Goal: Task Accomplishment & Management: Manage account settings

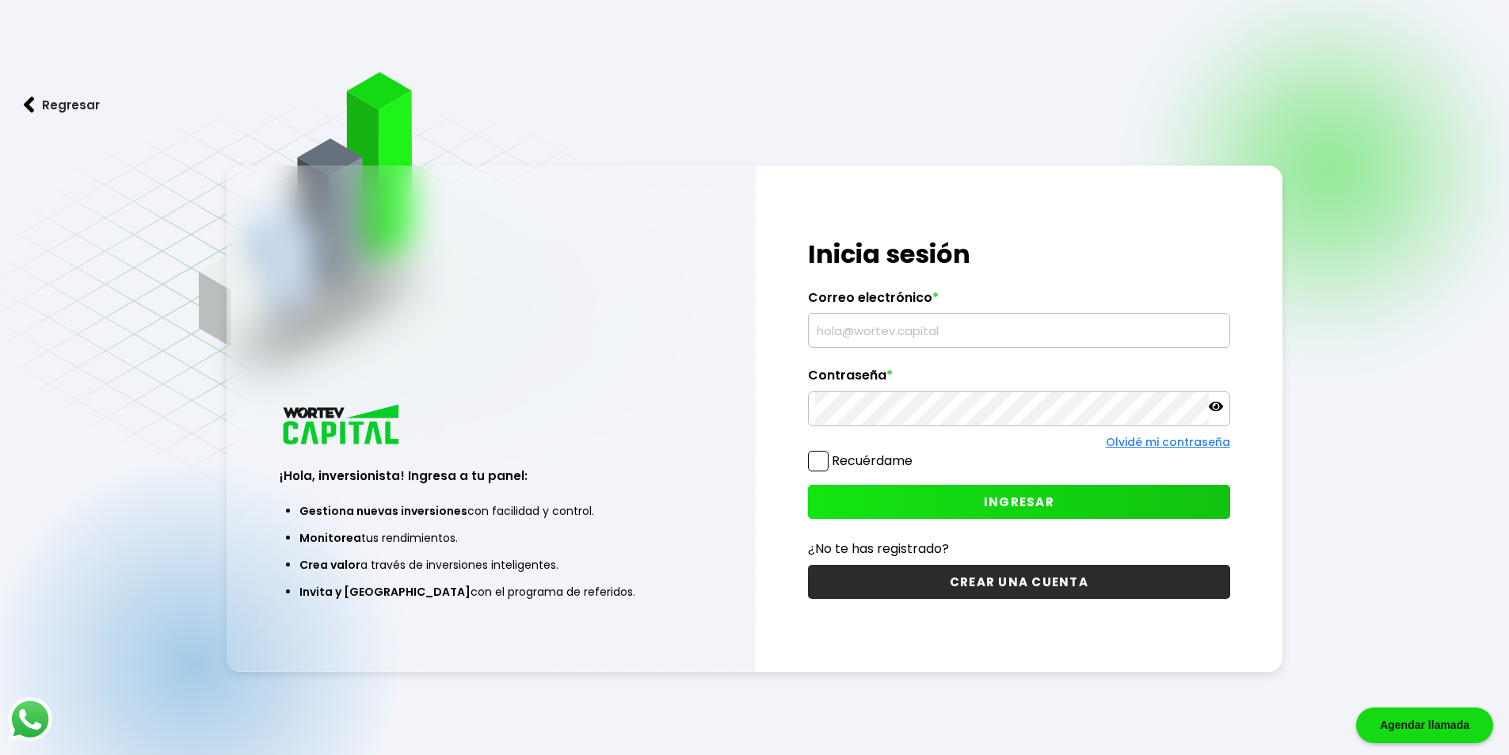
type input "[EMAIL_ADDRESS][DOMAIN_NAME]"
click at [820, 458] on span at bounding box center [818, 461] width 21 height 21
click at [916, 453] on input "Recuérdame" at bounding box center [916, 453] width 0 height 0
click at [1216, 406] on icon at bounding box center [1216, 407] width 14 height 10
click at [963, 504] on button "INGRESAR" at bounding box center [1019, 502] width 422 height 34
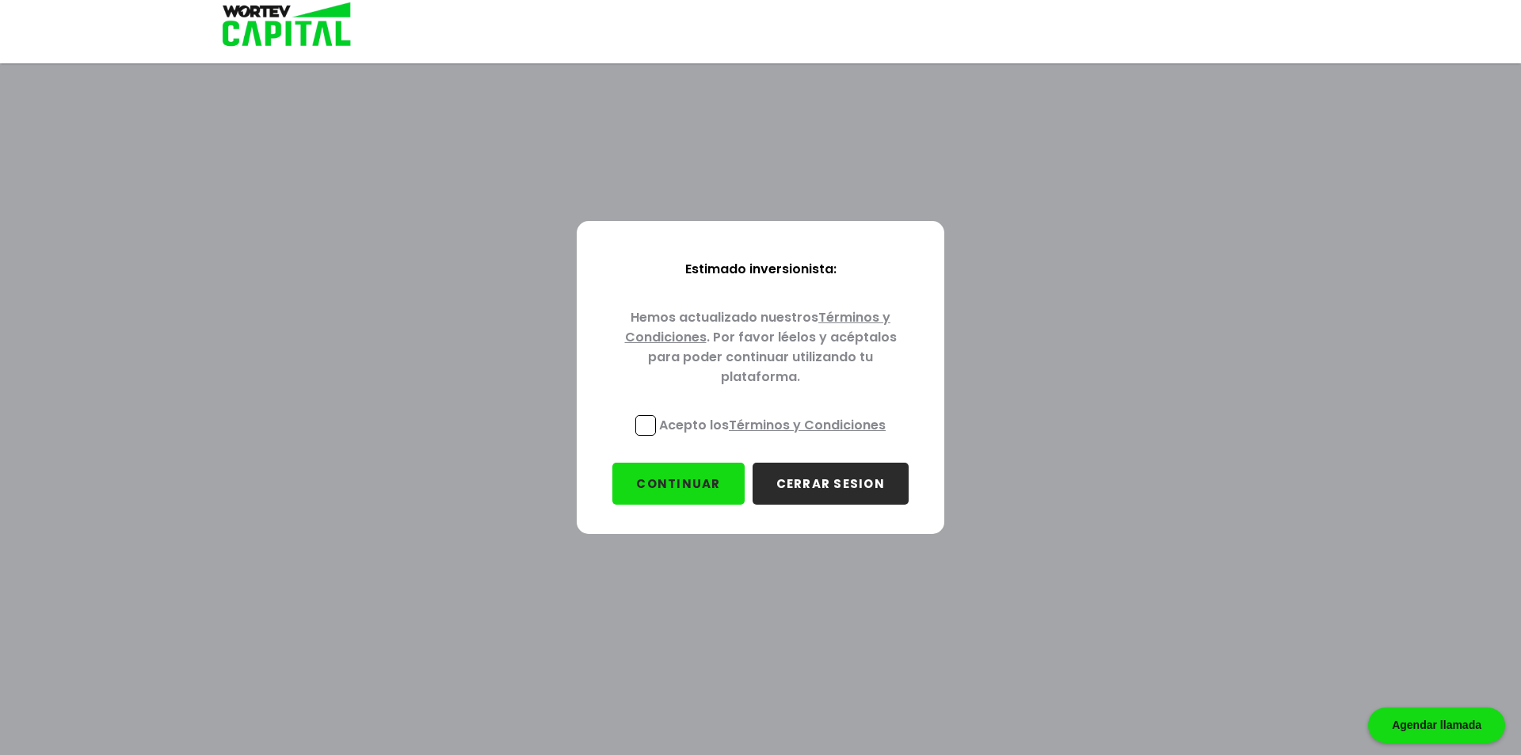
click at [638, 424] on span at bounding box center [645, 425] width 21 height 21
click at [775, 437] on input "Acepto los Términos y Condiciones" at bounding box center [775, 437] width 0 height 0
click at [681, 487] on button "CONTINUAR" at bounding box center [677, 484] width 131 height 42
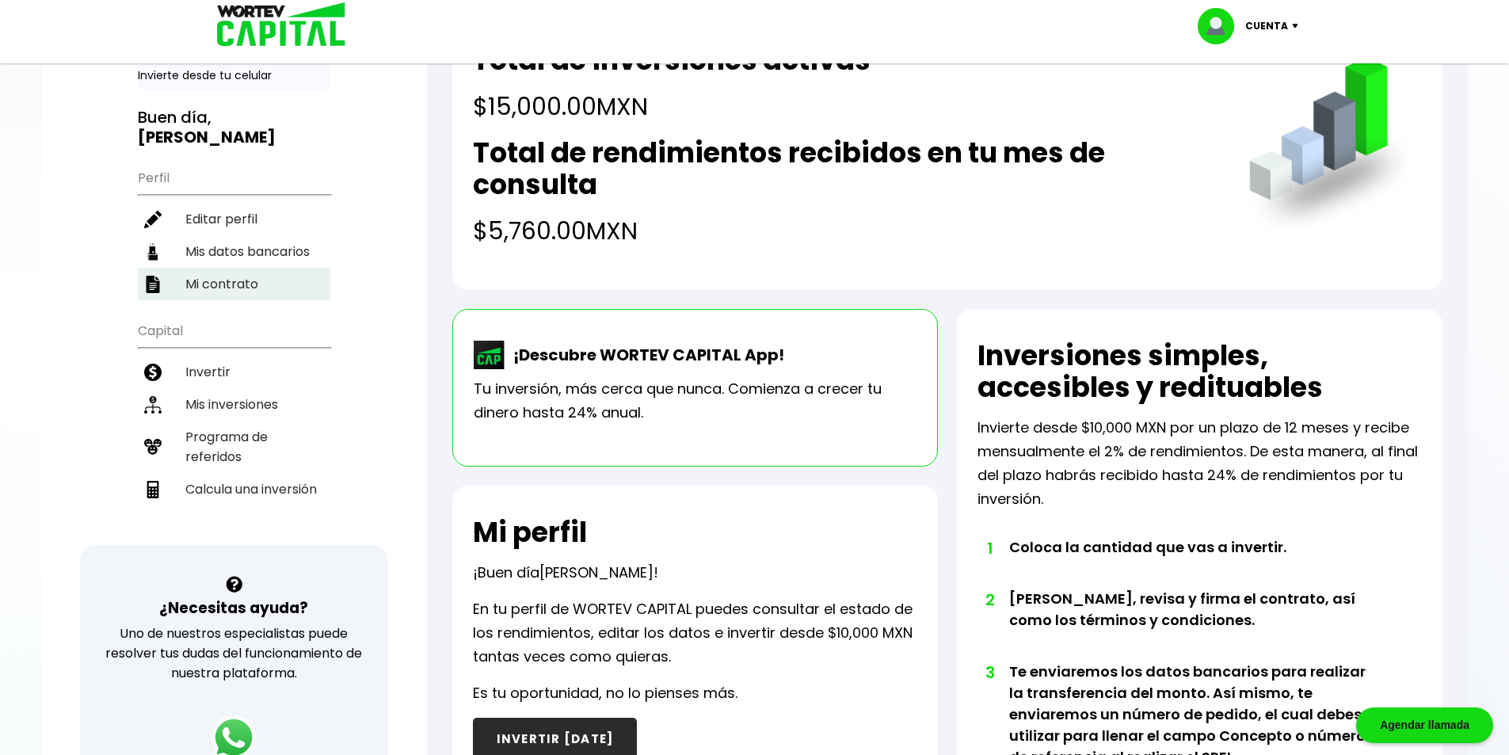
scroll to position [158, 0]
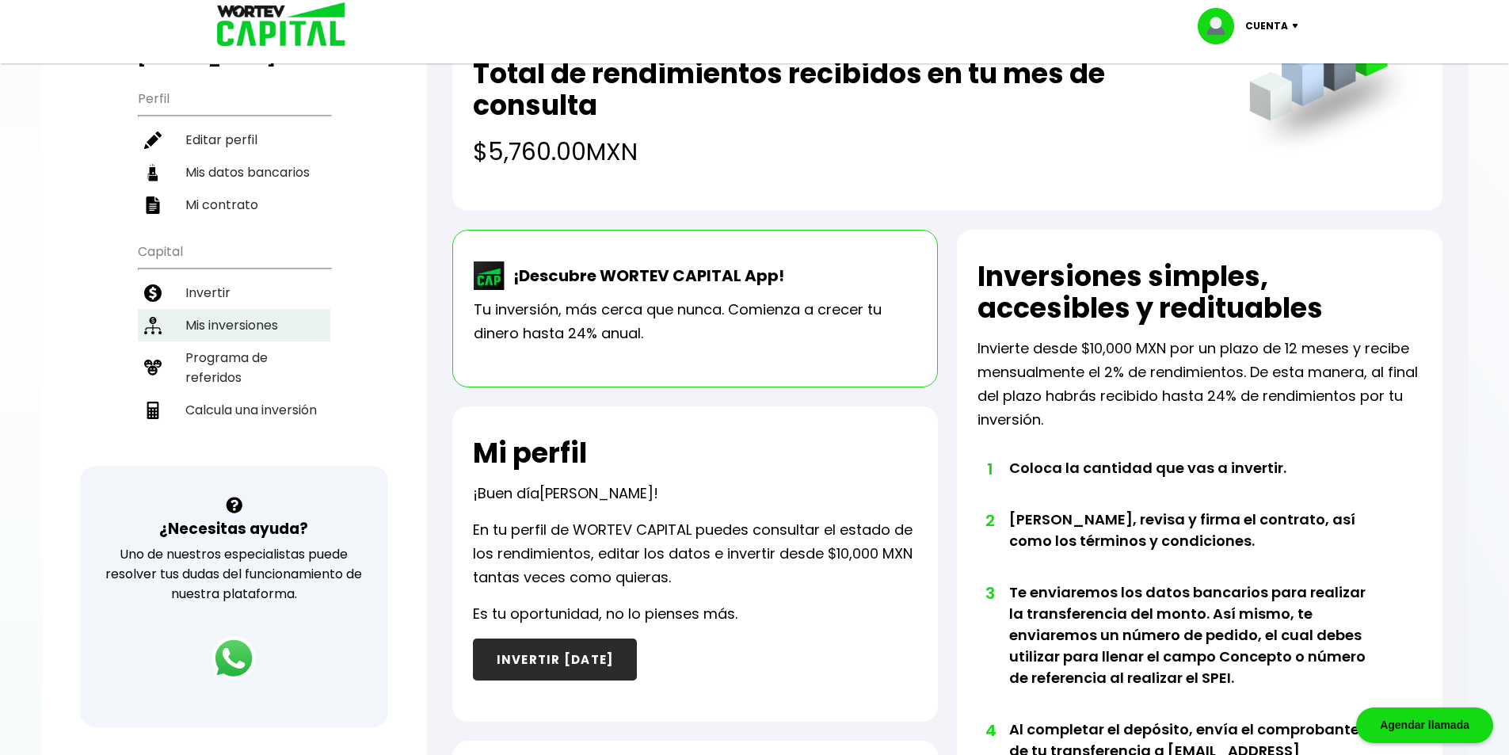
click at [241, 330] on li "Mis inversiones" at bounding box center [234, 325] width 192 height 32
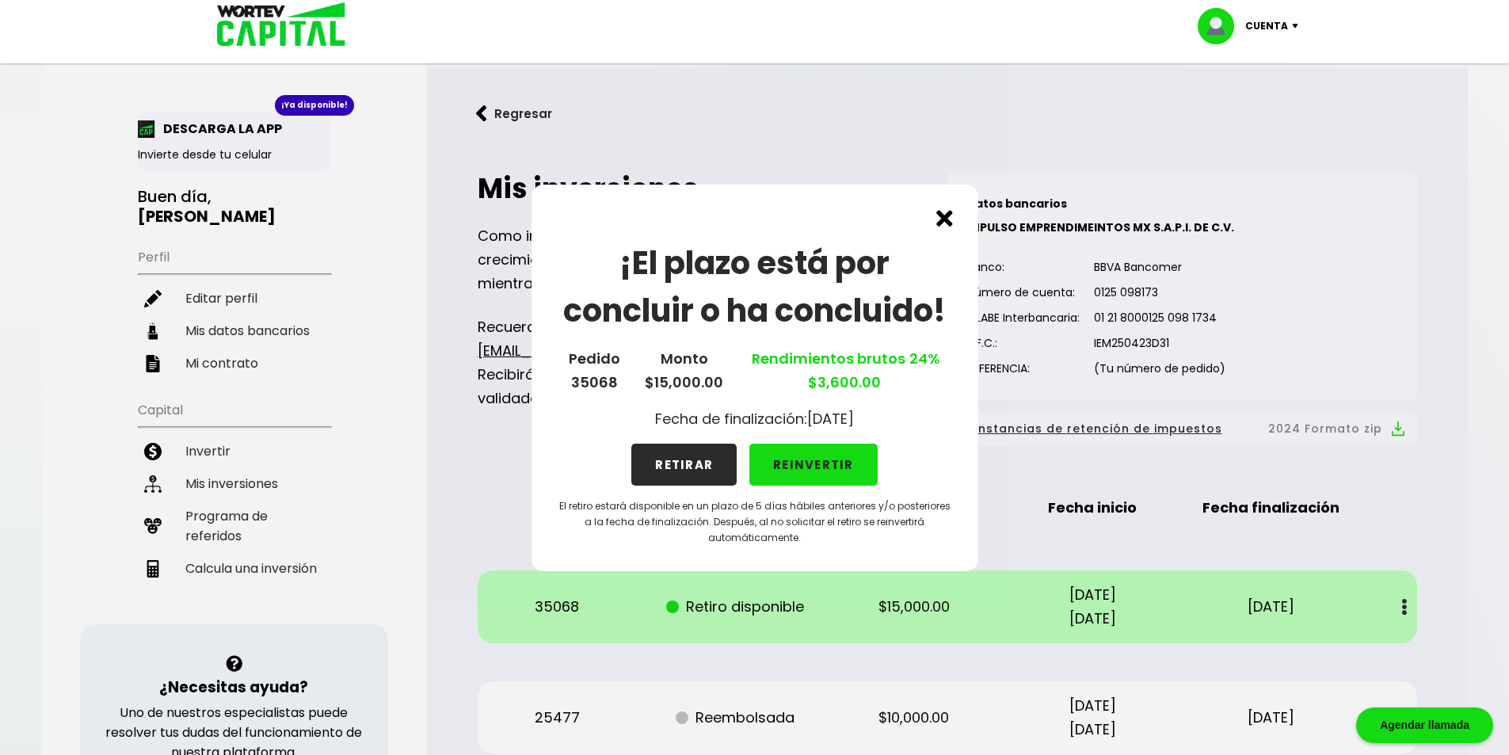
click at [809, 463] on button "REINVERTIR" at bounding box center [813, 464] width 128 height 42
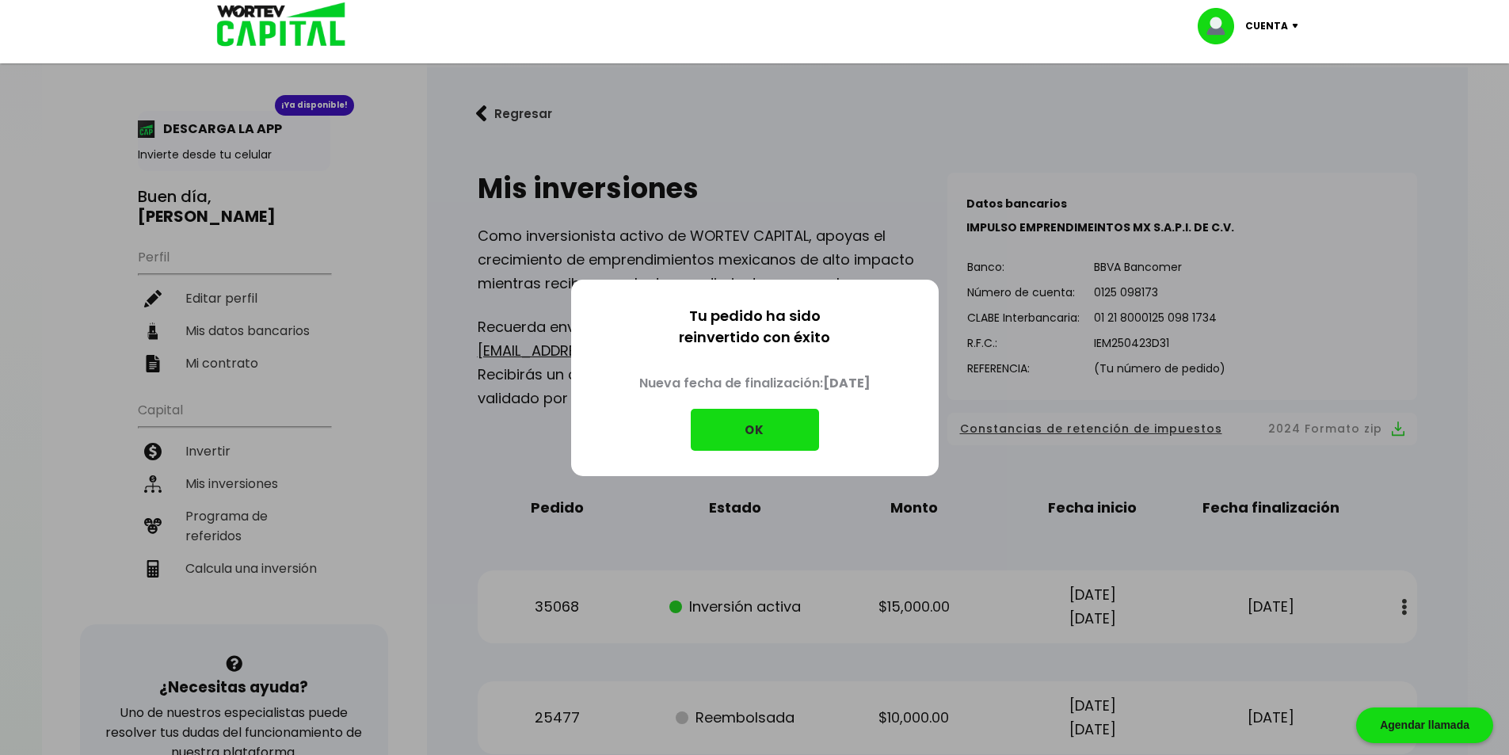
click at [754, 417] on button "OK" at bounding box center [755, 430] width 128 height 42
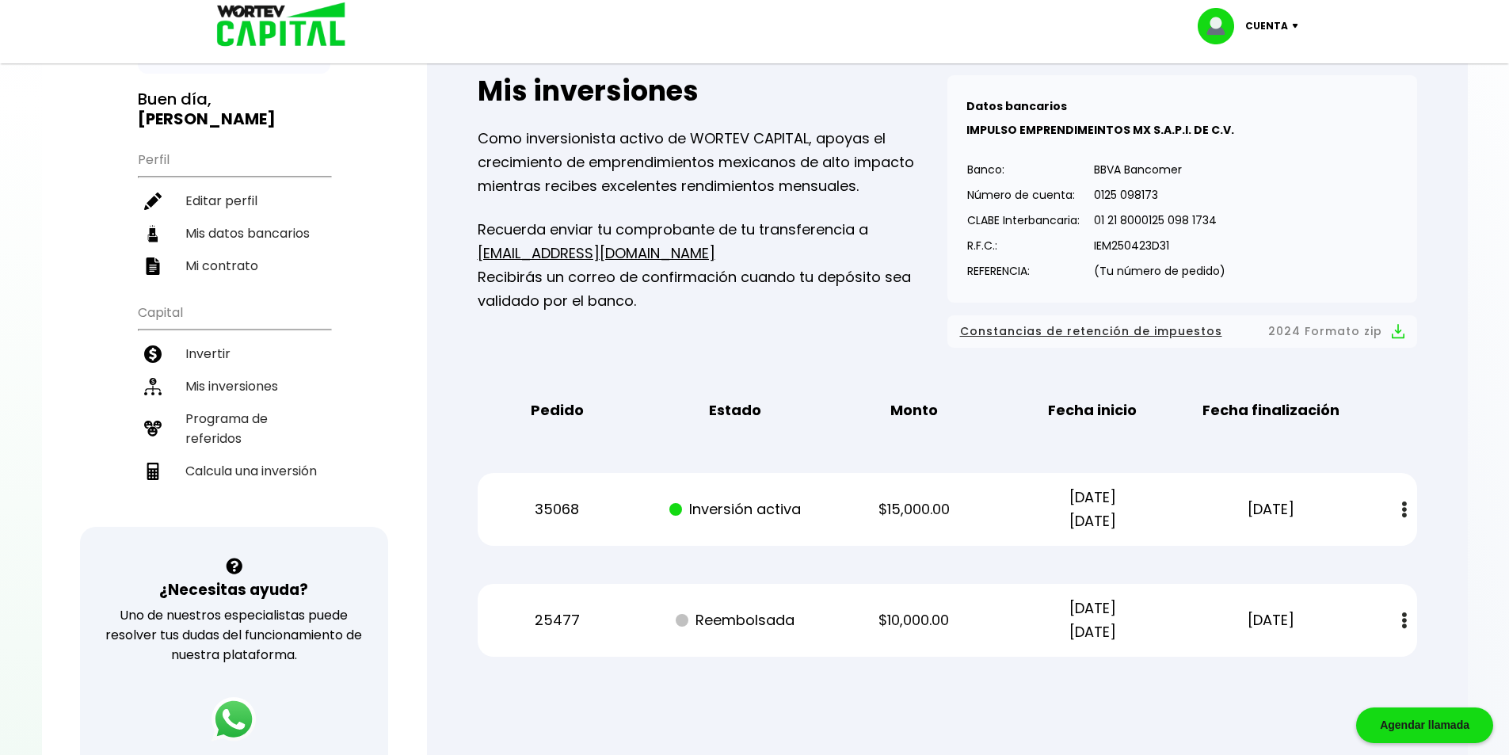
scroll to position [36, 0]
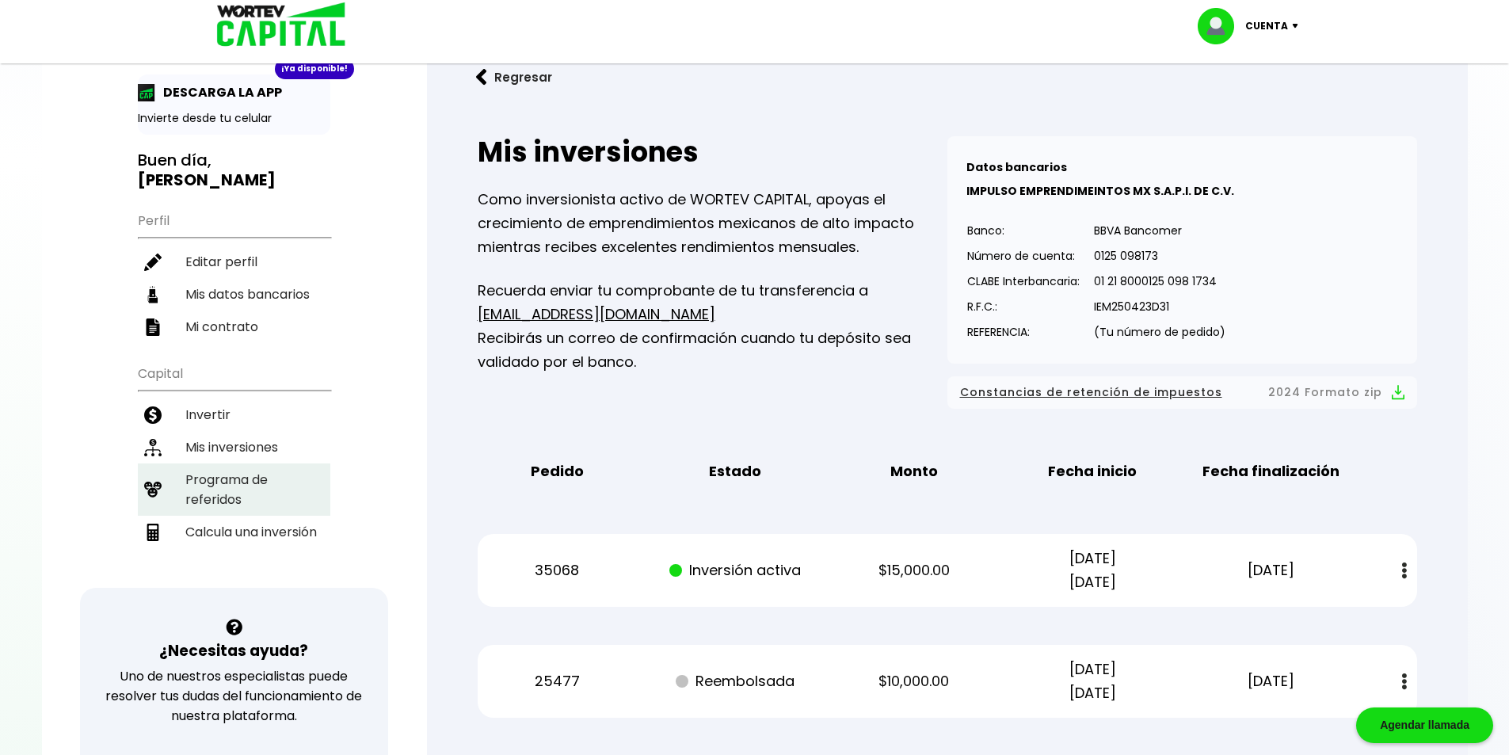
click at [218, 485] on li "Programa de referidos" at bounding box center [234, 489] width 192 height 52
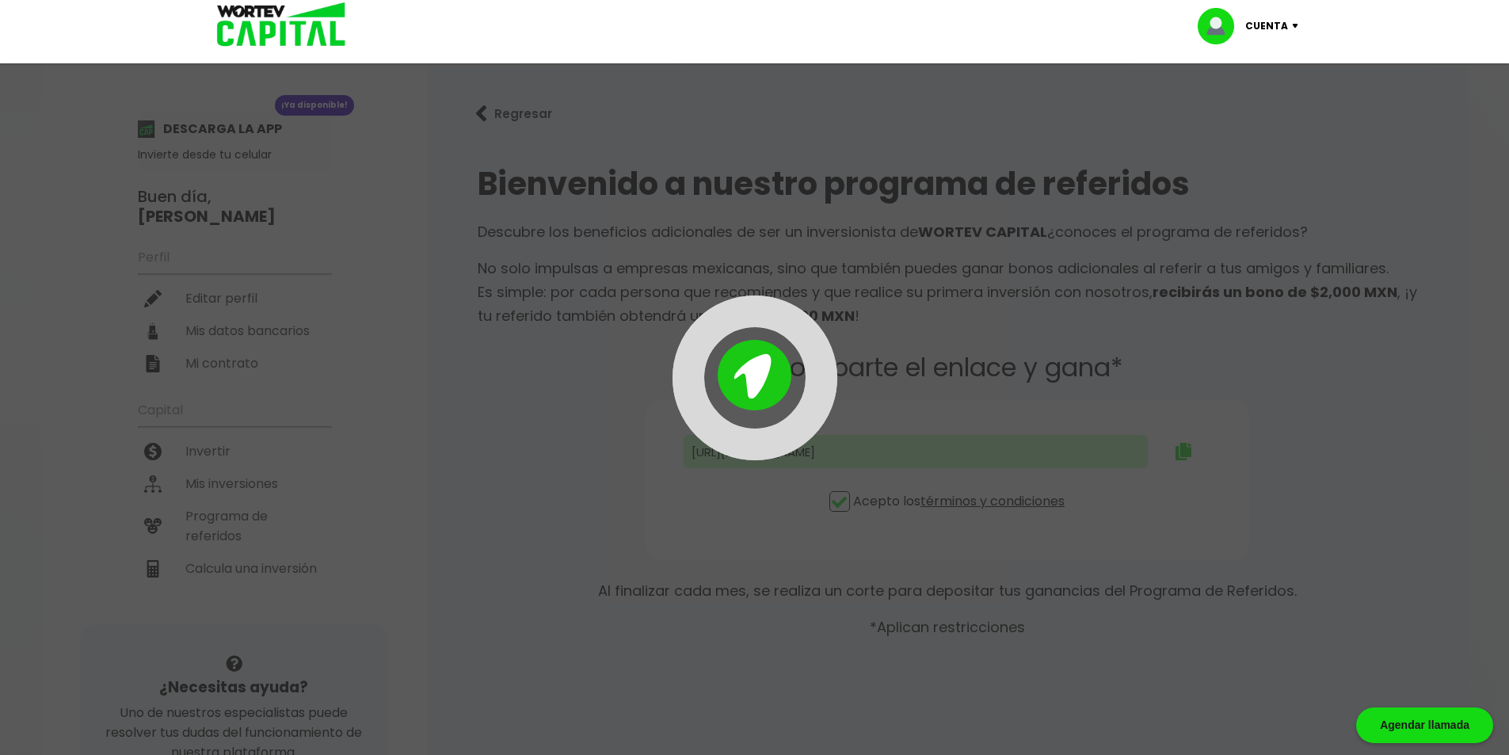
type input "[URL][DOMAIN_NAME]"
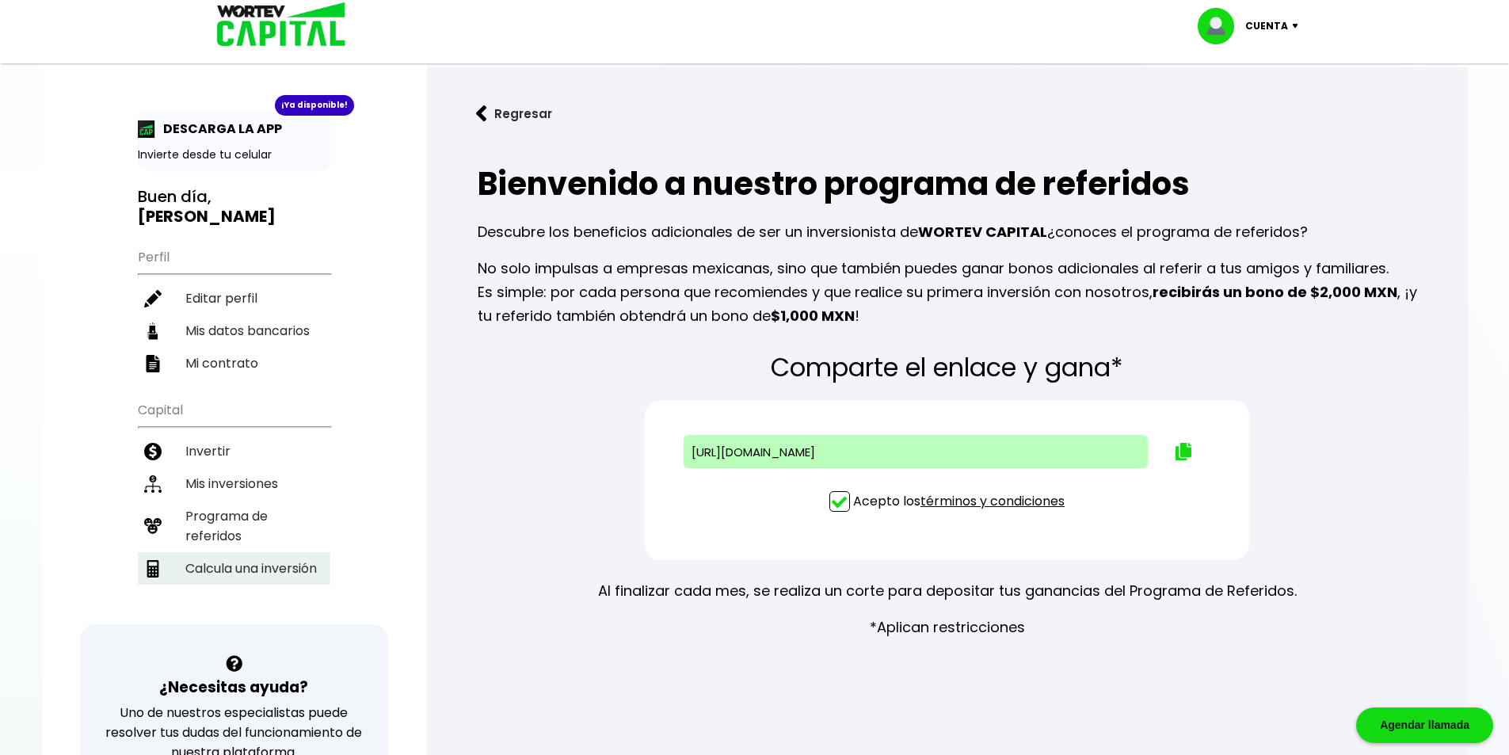
click at [215, 573] on li "Calcula una inversión" at bounding box center [234, 568] width 192 height 32
select select "1"
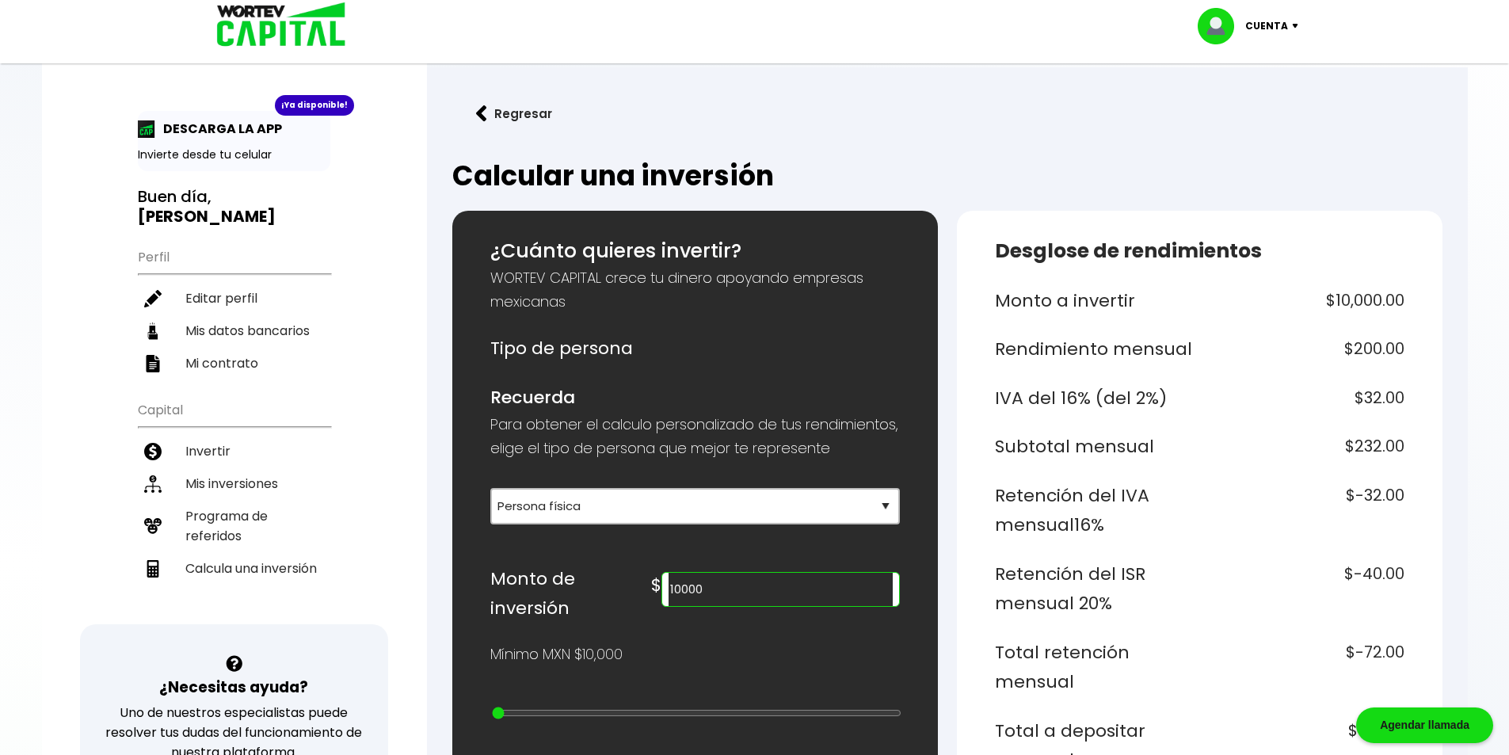
click at [814, 606] on input "10000" at bounding box center [779, 589] width 223 height 33
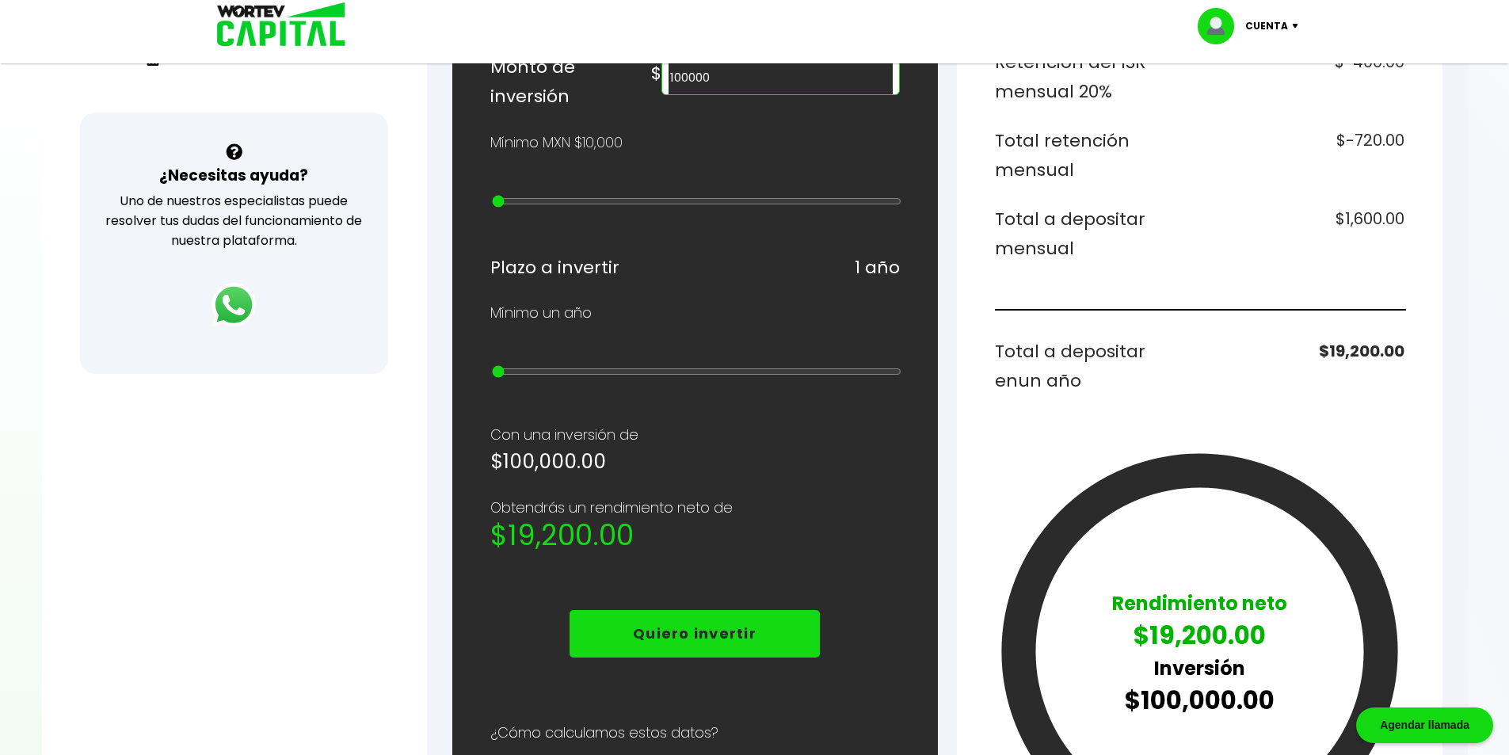
scroll to position [554, 0]
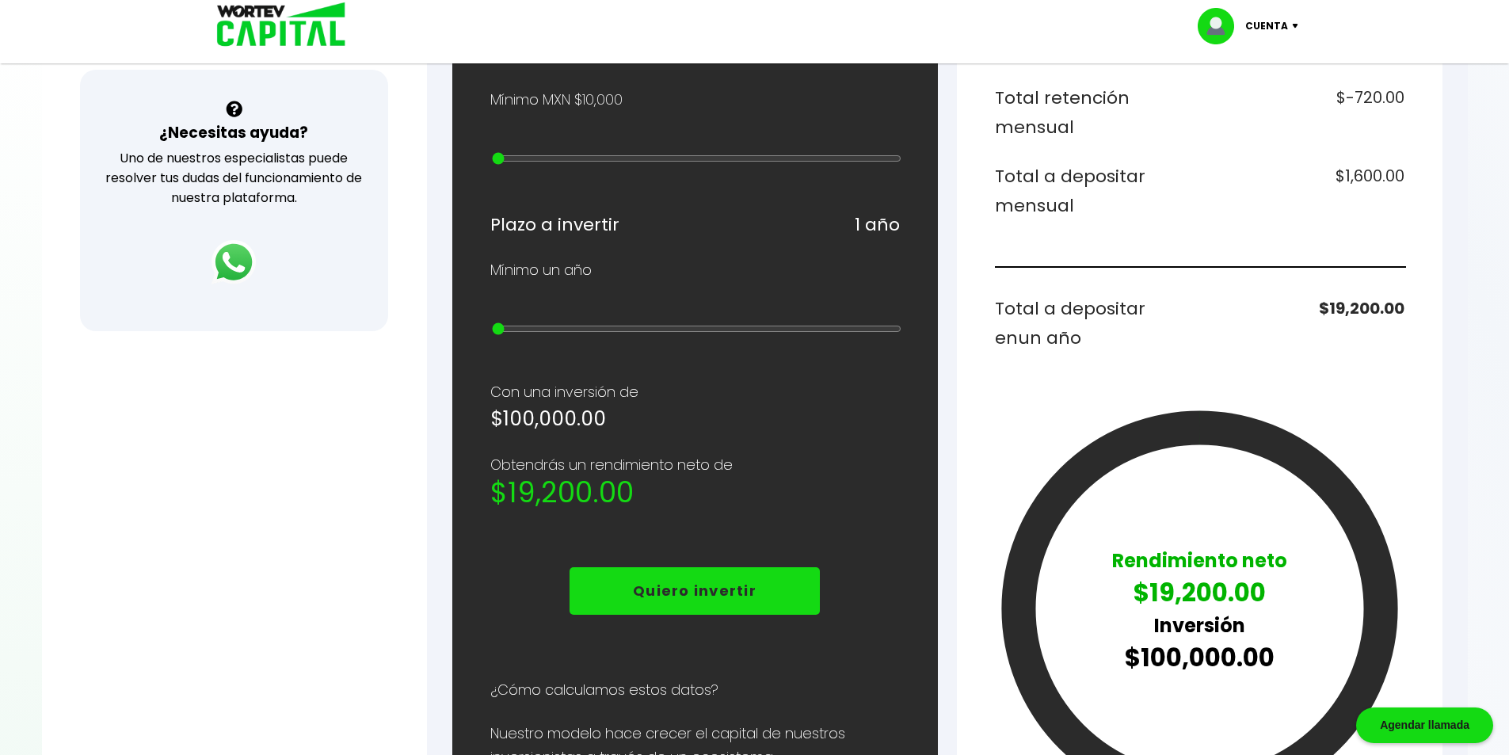
type input "100000"
click at [691, 585] on p "Quiero invertir" at bounding box center [695, 591] width 124 height 24
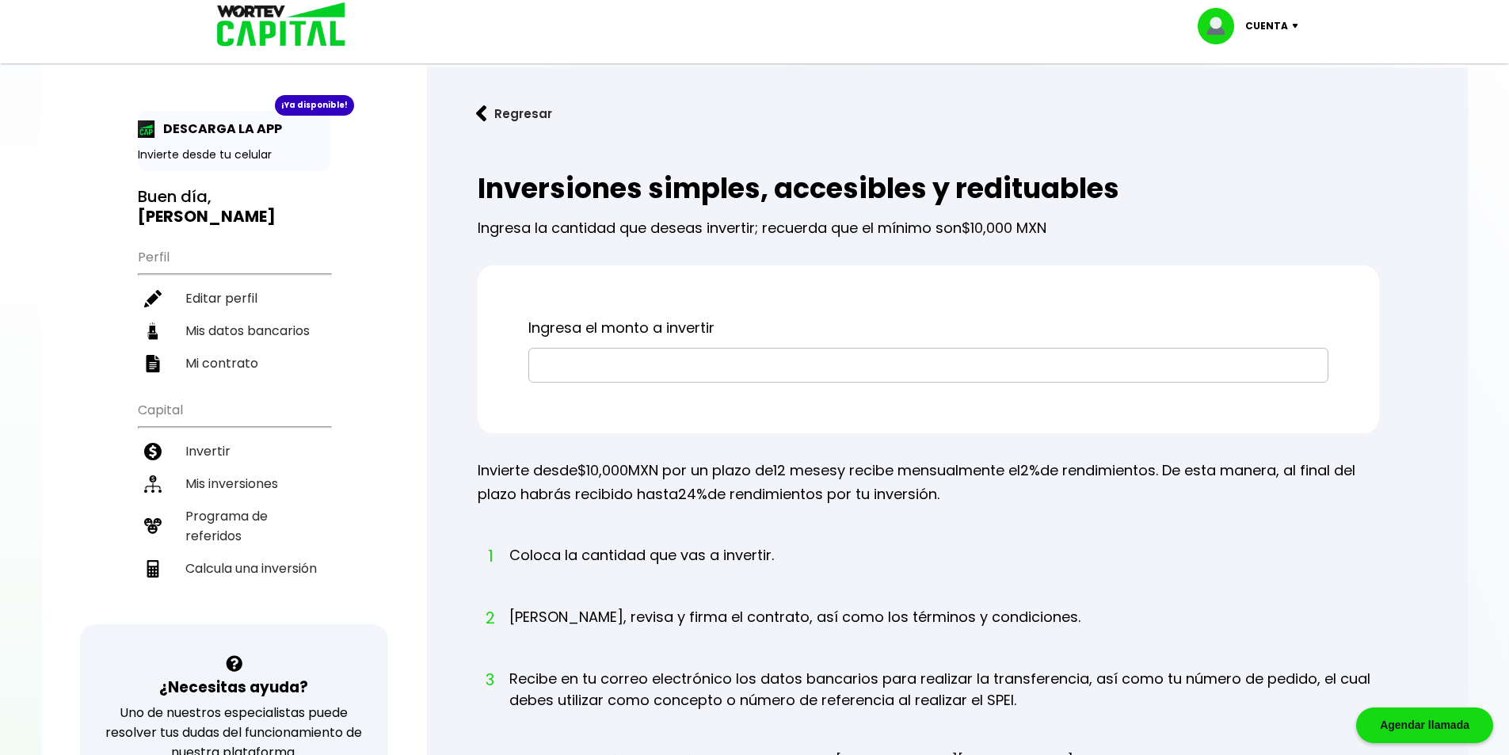
scroll to position [554, 0]
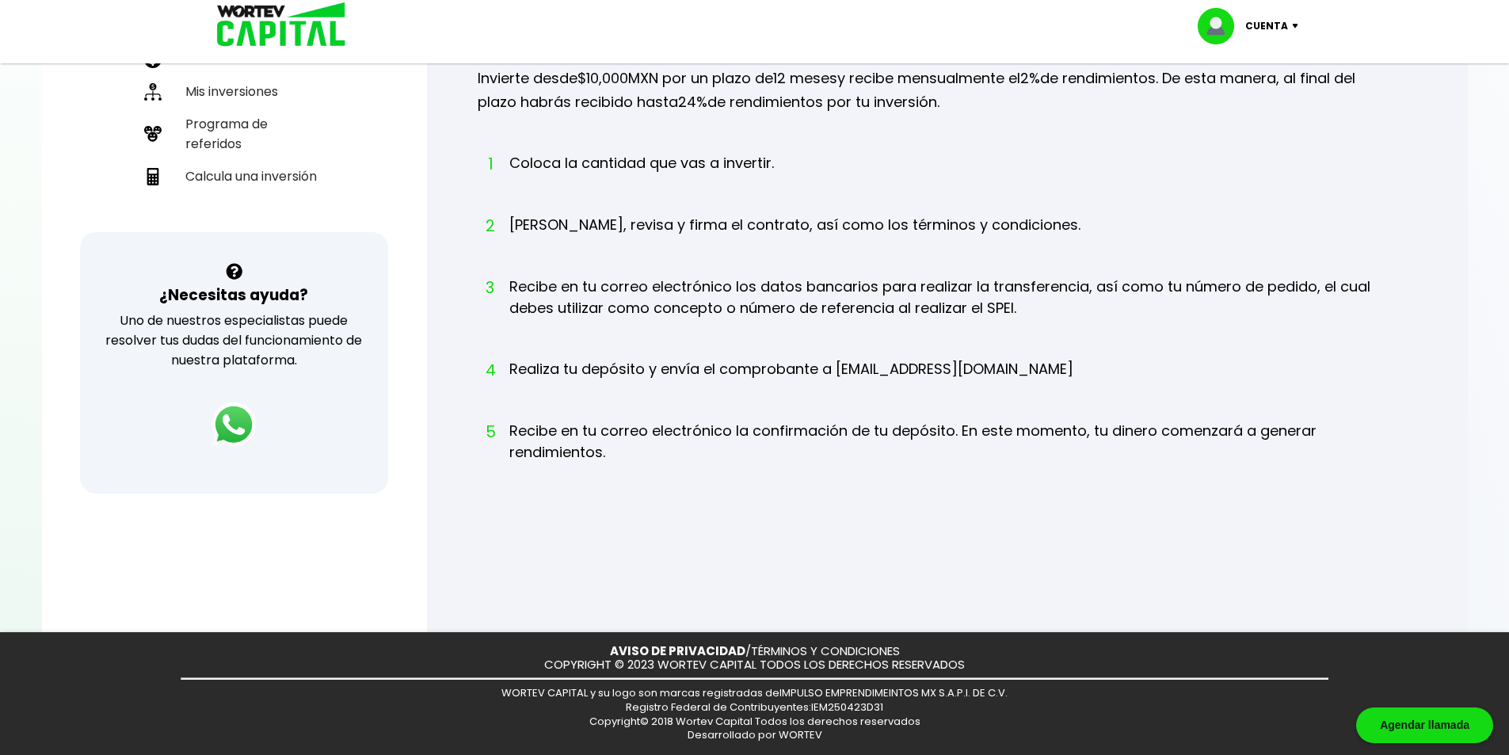
select select "1"
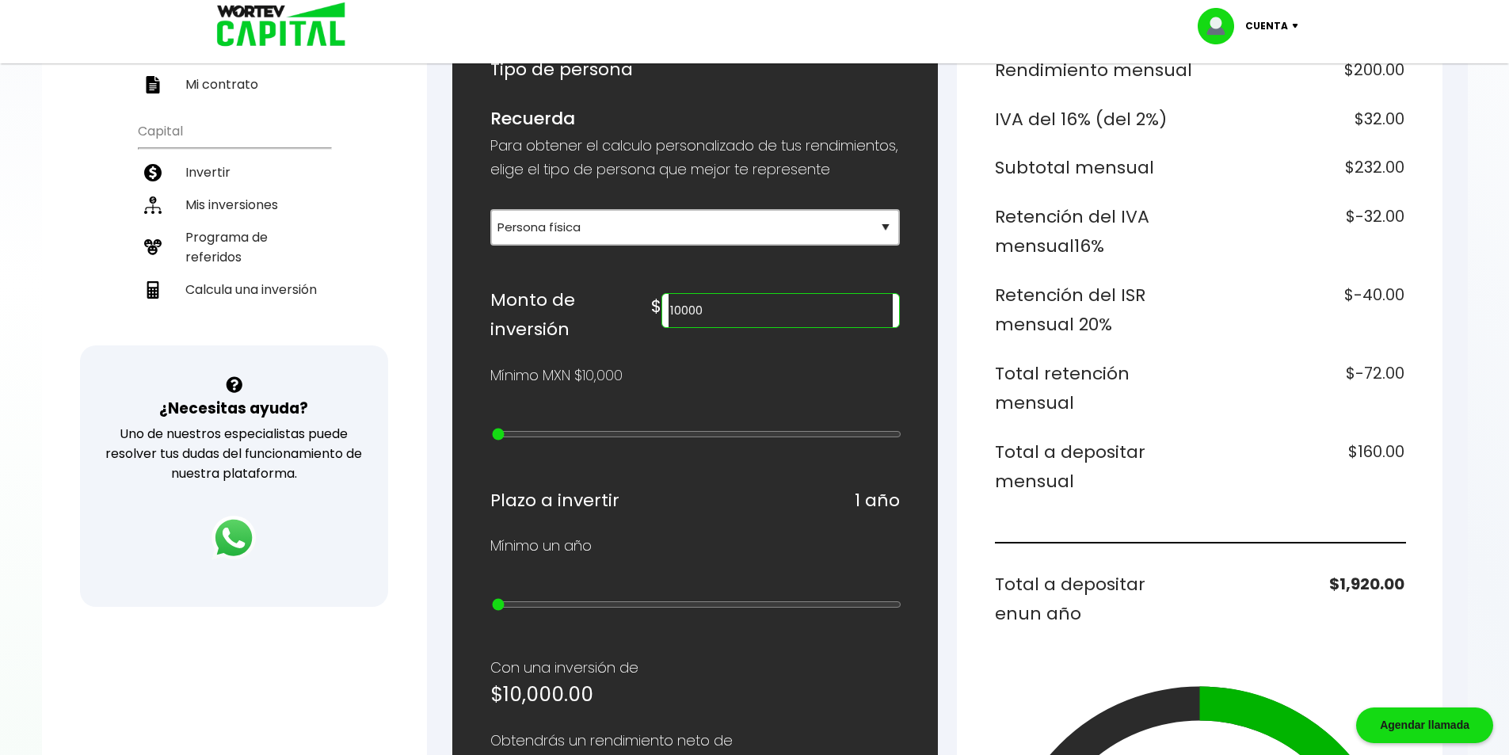
scroll to position [238, 0]
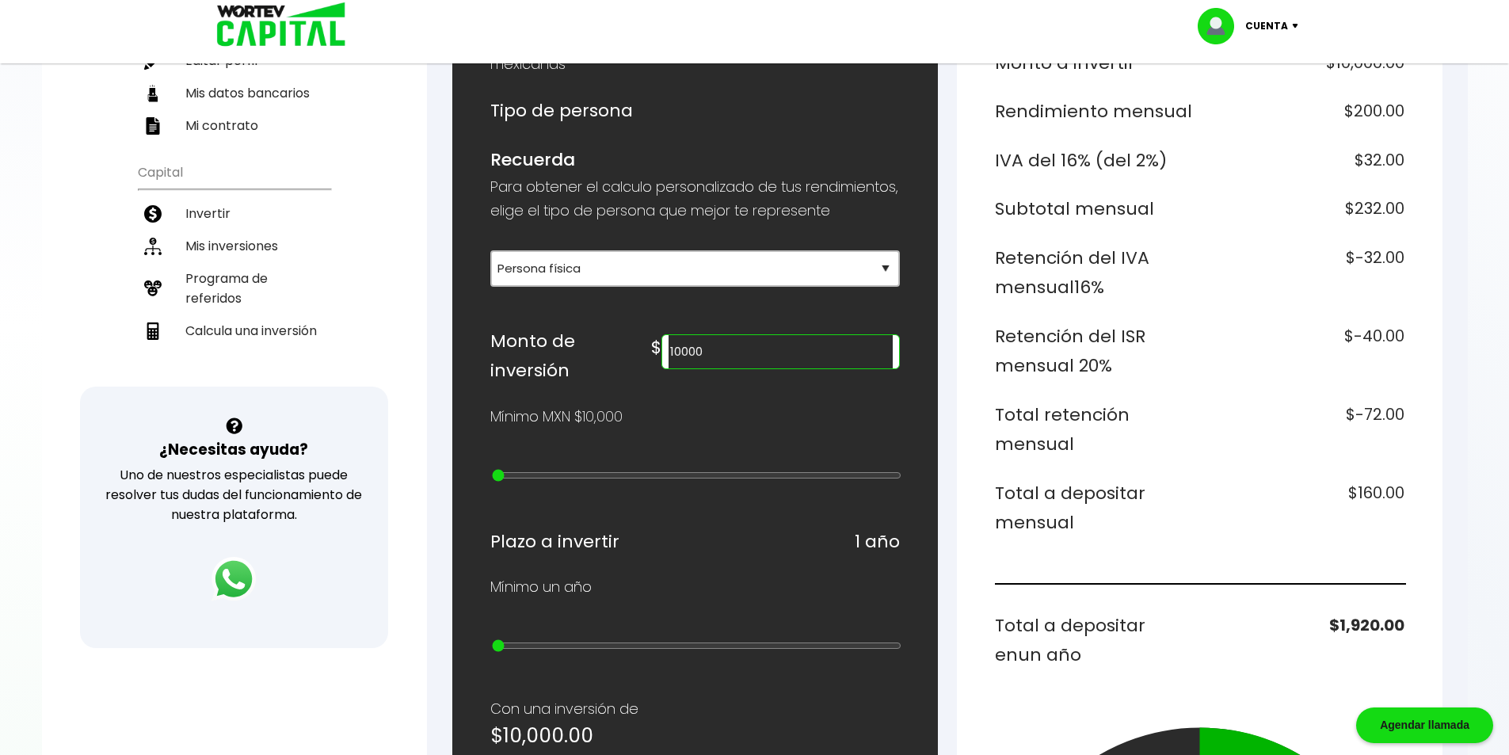
drag, startPoint x: 778, startPoint y: 383, endPoint x: 820, endPoint y: 375, distance: 41.8
click at [778, 368] on input "10000" at bounding box center [779, 351] width 223 height 33
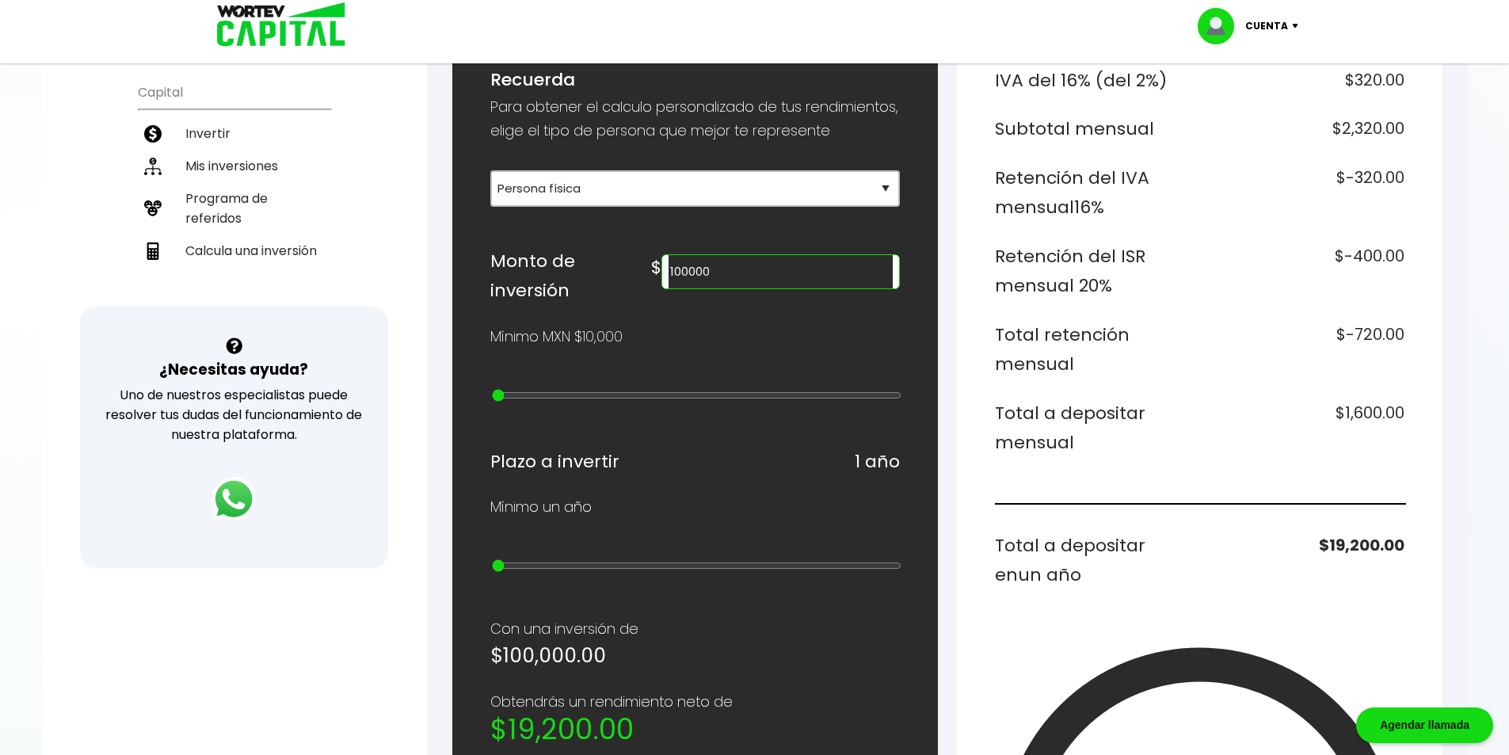
scroll to position [317, 0]
click at [805, 289] on input "100000" at bounding box center [779, 272] width 223 height 33
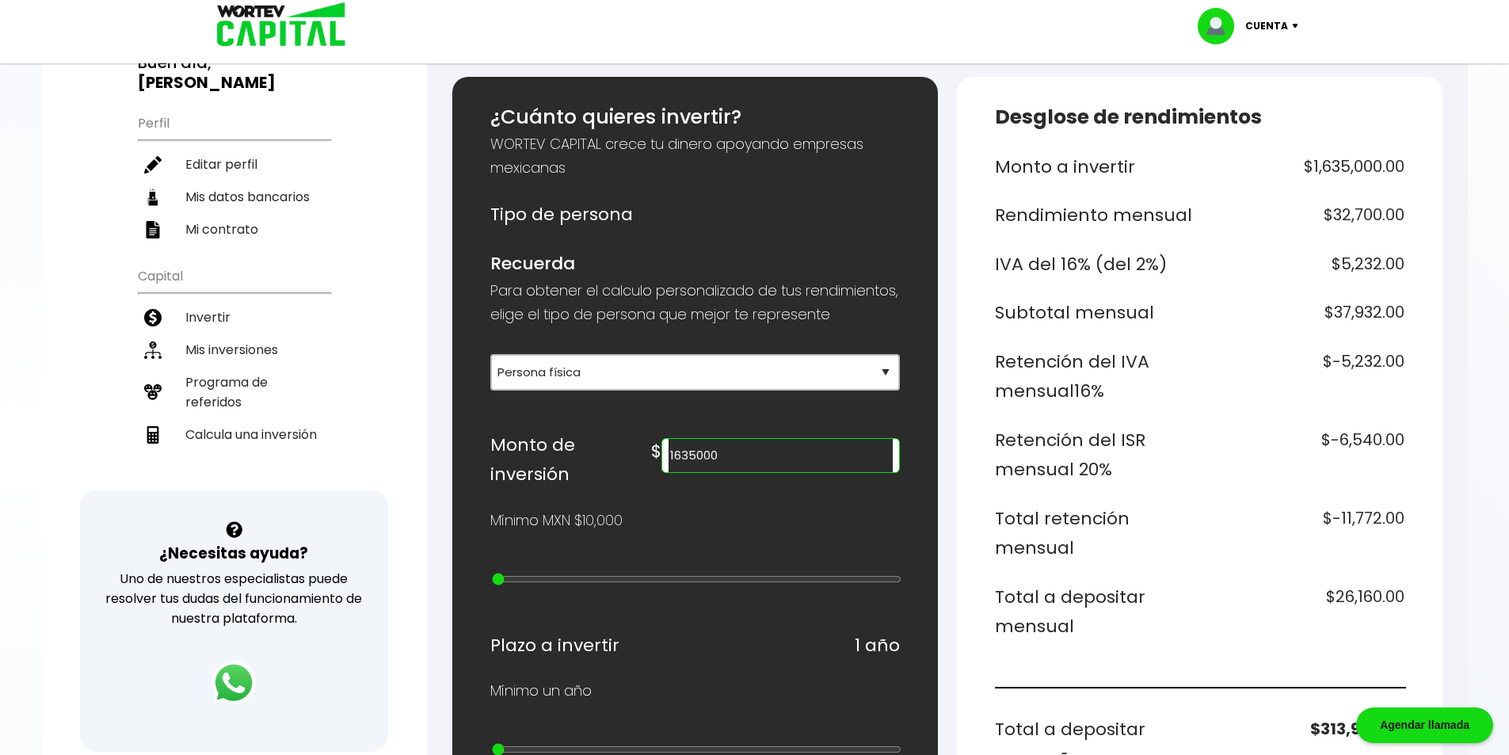
scroll to position [158, 0]
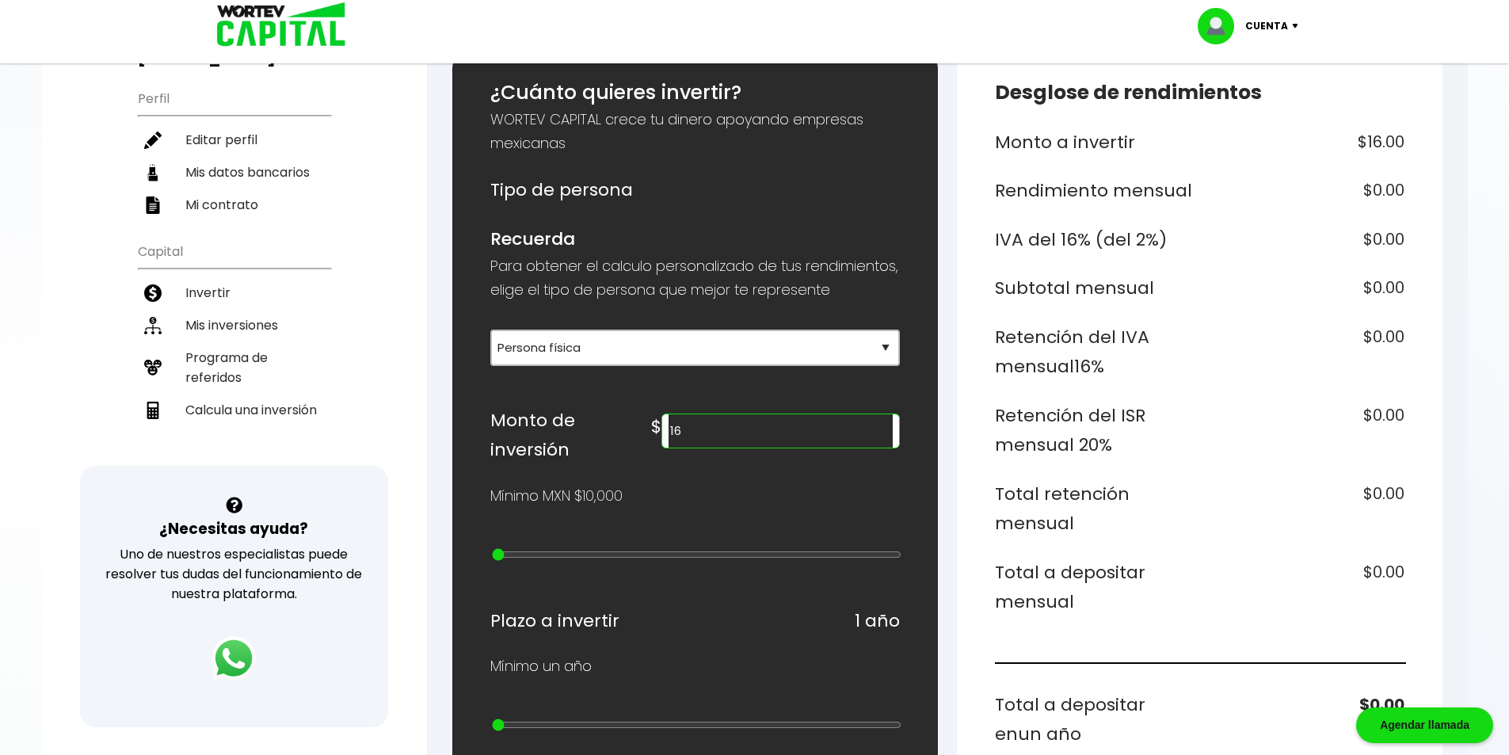
type input "1"
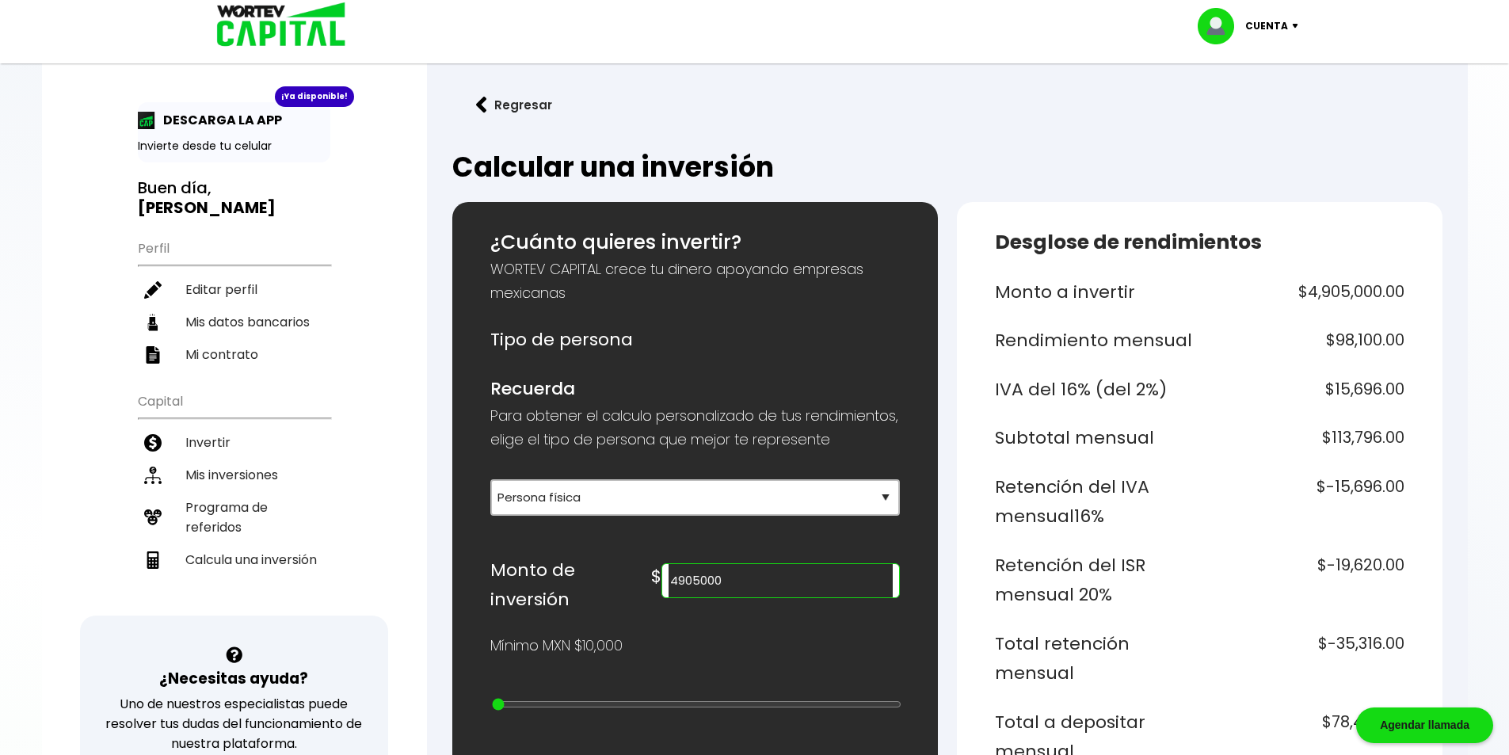
scroll to position [0, 0]
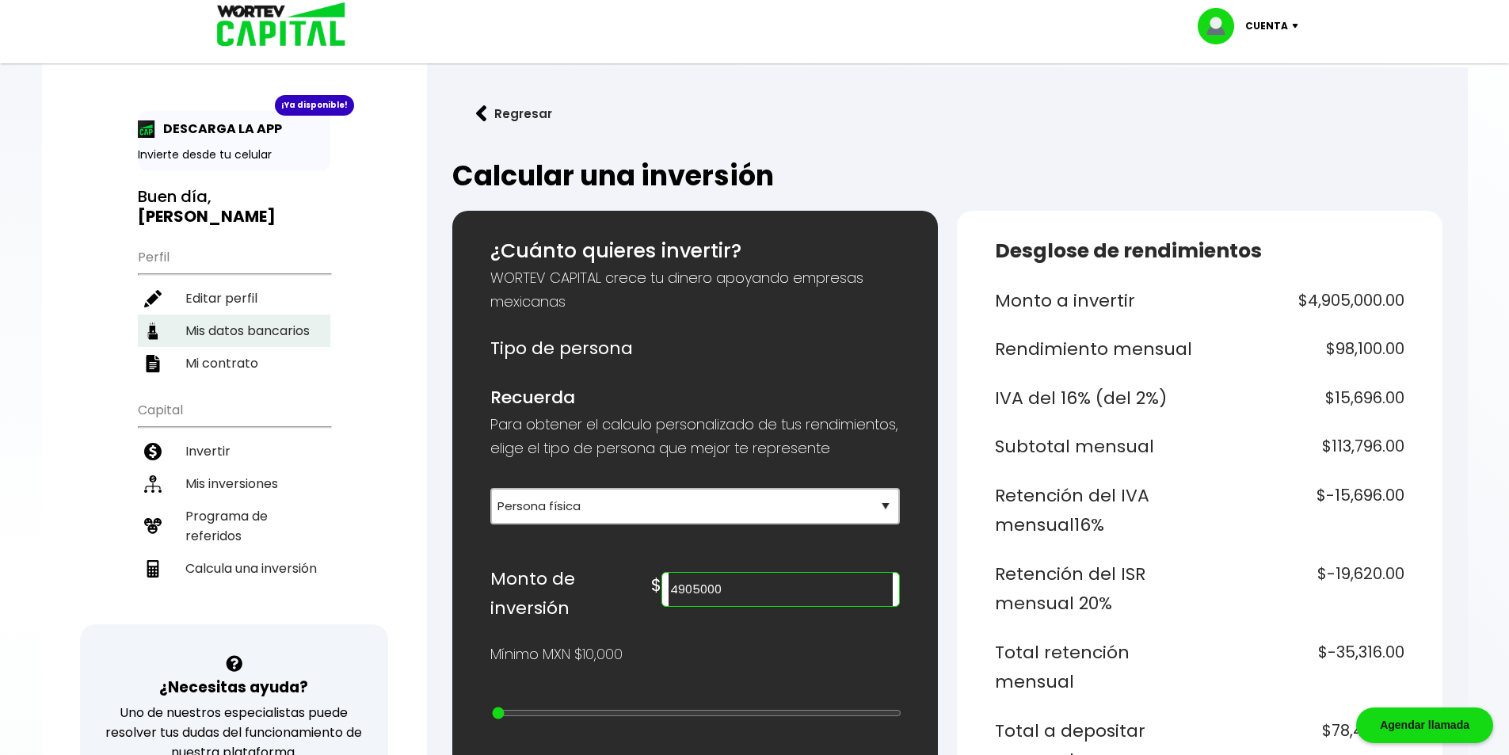
type input "4905000"
click at [240, 335] on li "Mis datos bancarios" at bounding box center [234, 330] width 192 height 32
select select "Santander"
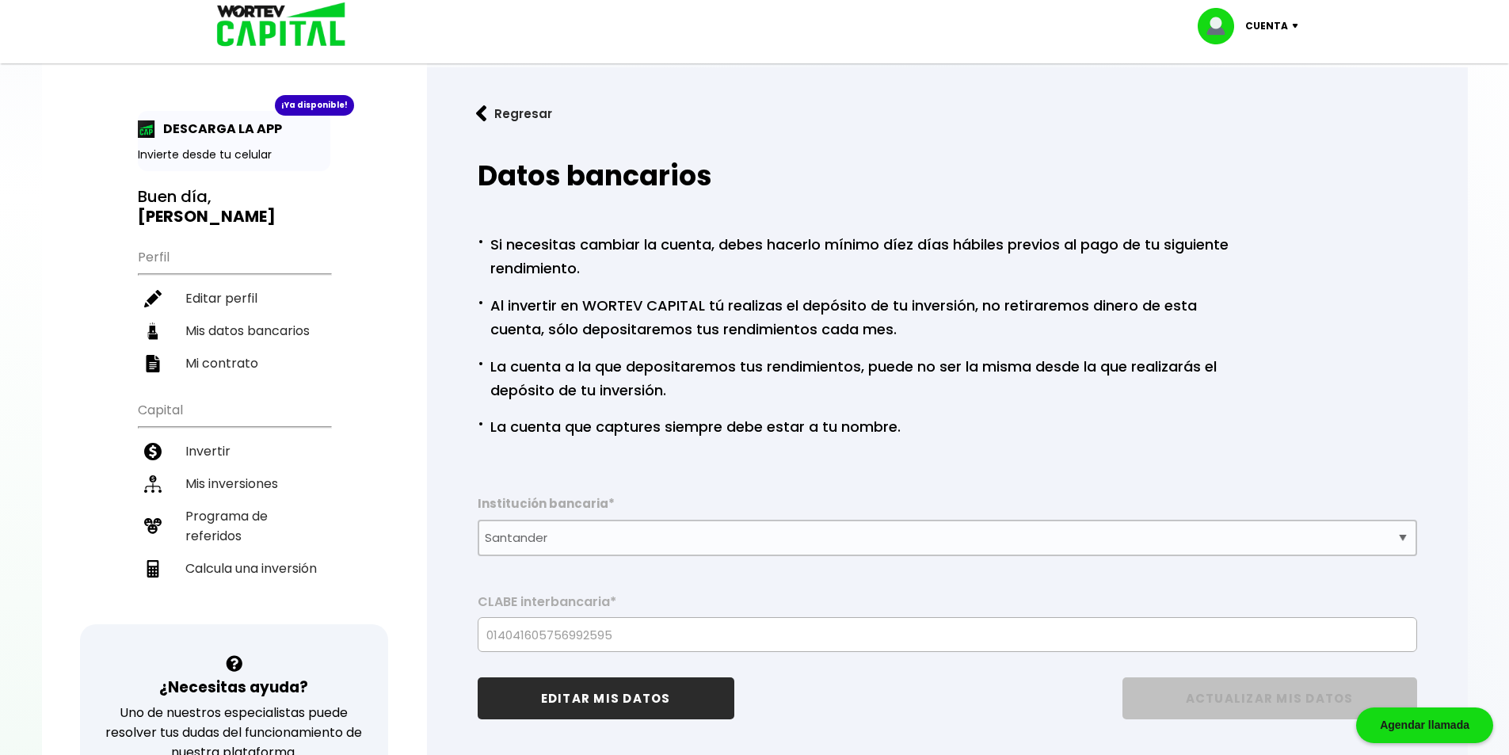
click at [1267, 21] on p "Cuenta" at bounding box center [1266, 26] width 43 height 24
click at [1249, 105] on li "Cerrar sesión" at bounding box center [1249, 105] width 127 height 32
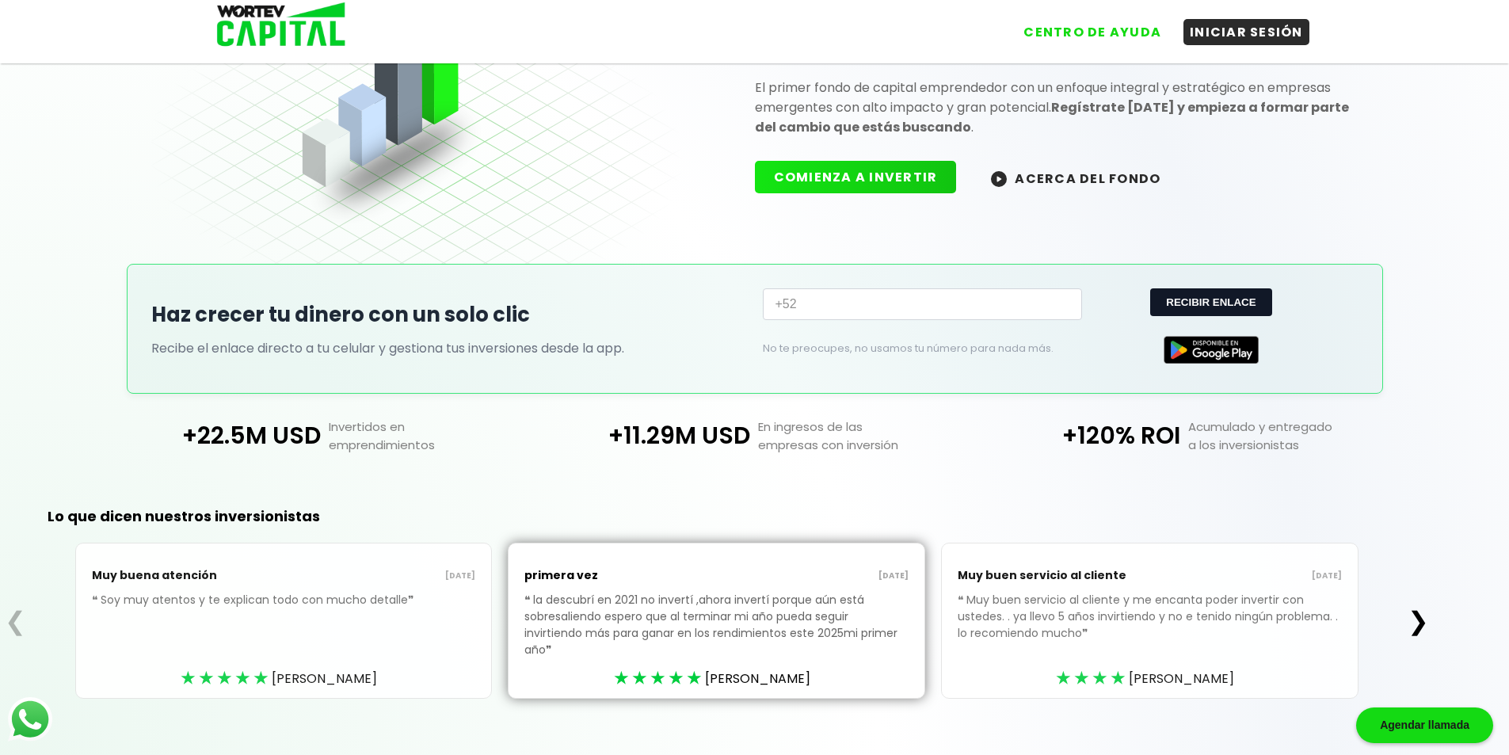
scroll to position [139, 0]
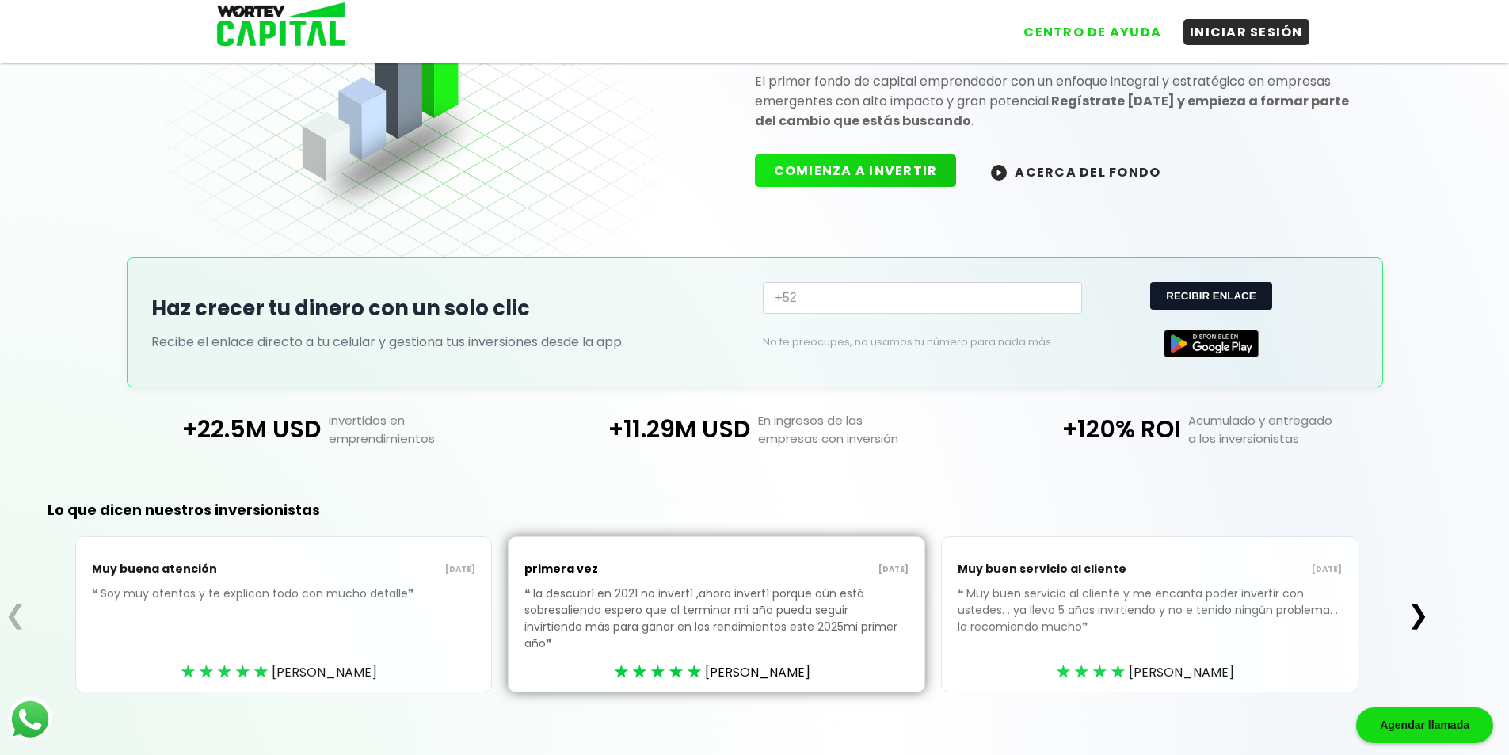
click at [1414, 610] on button "❯" at bounding box center [1418, 615] width 31 height 32
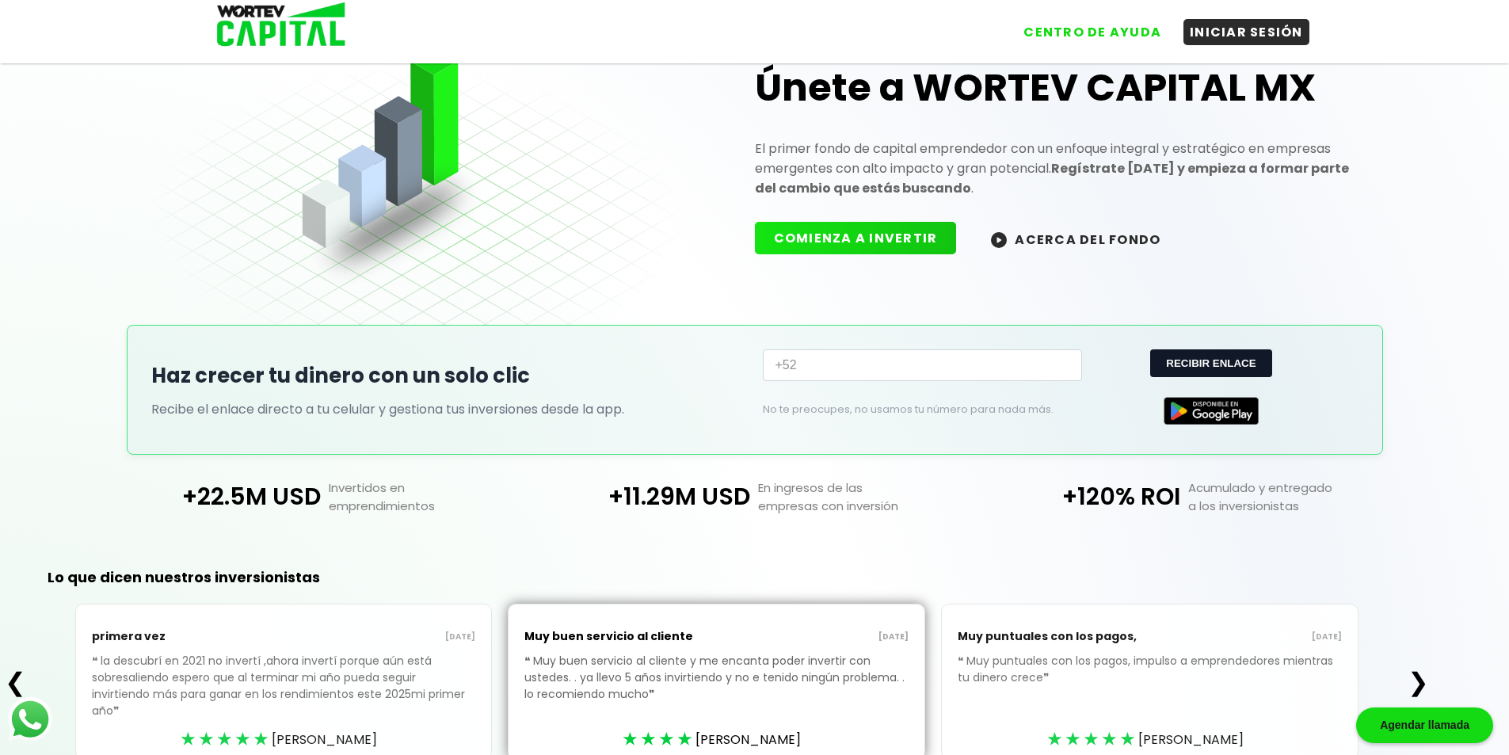
scroll to position [0, 0]
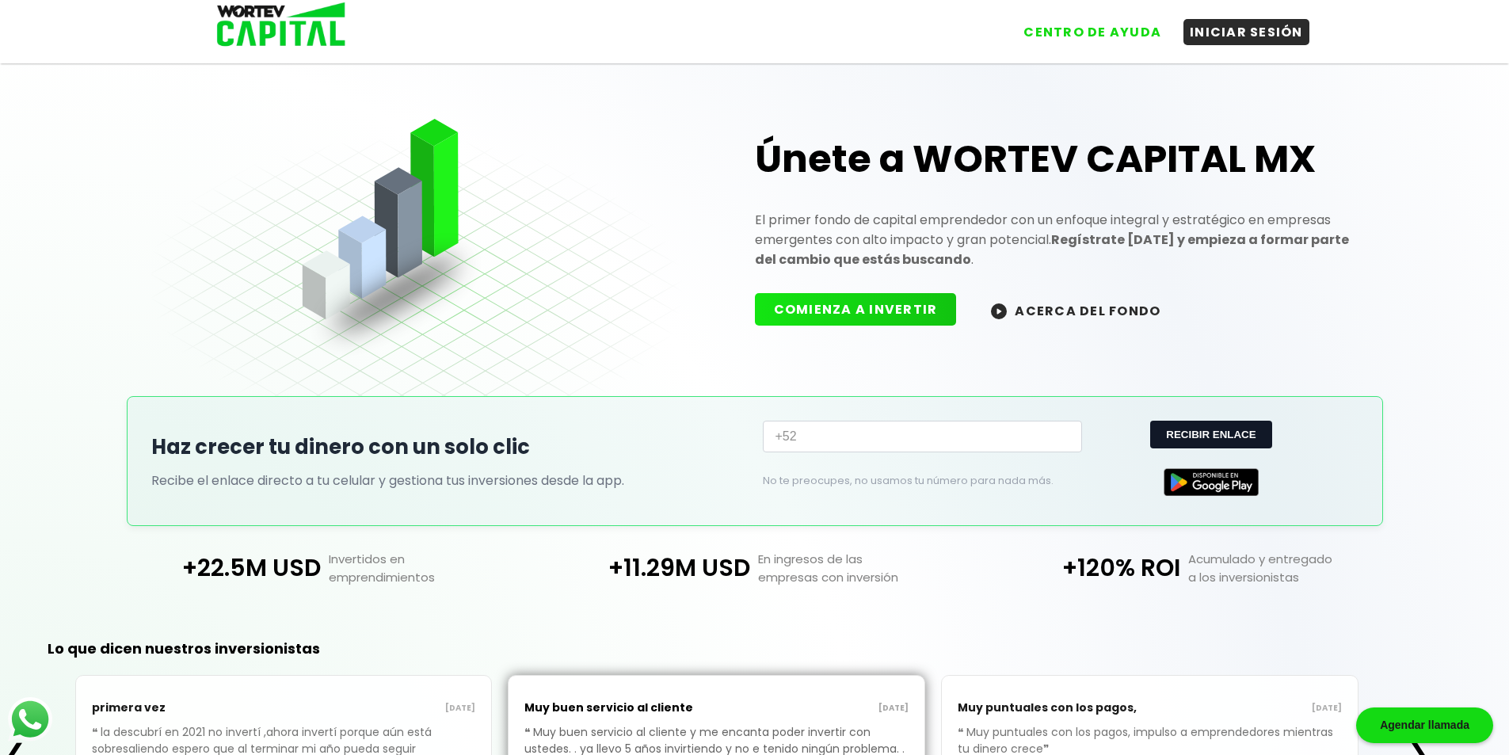
click at [265, 27] on img at bounding box center [275, 25] width 151 height 51
